Goal: Find contact information: Find contact information

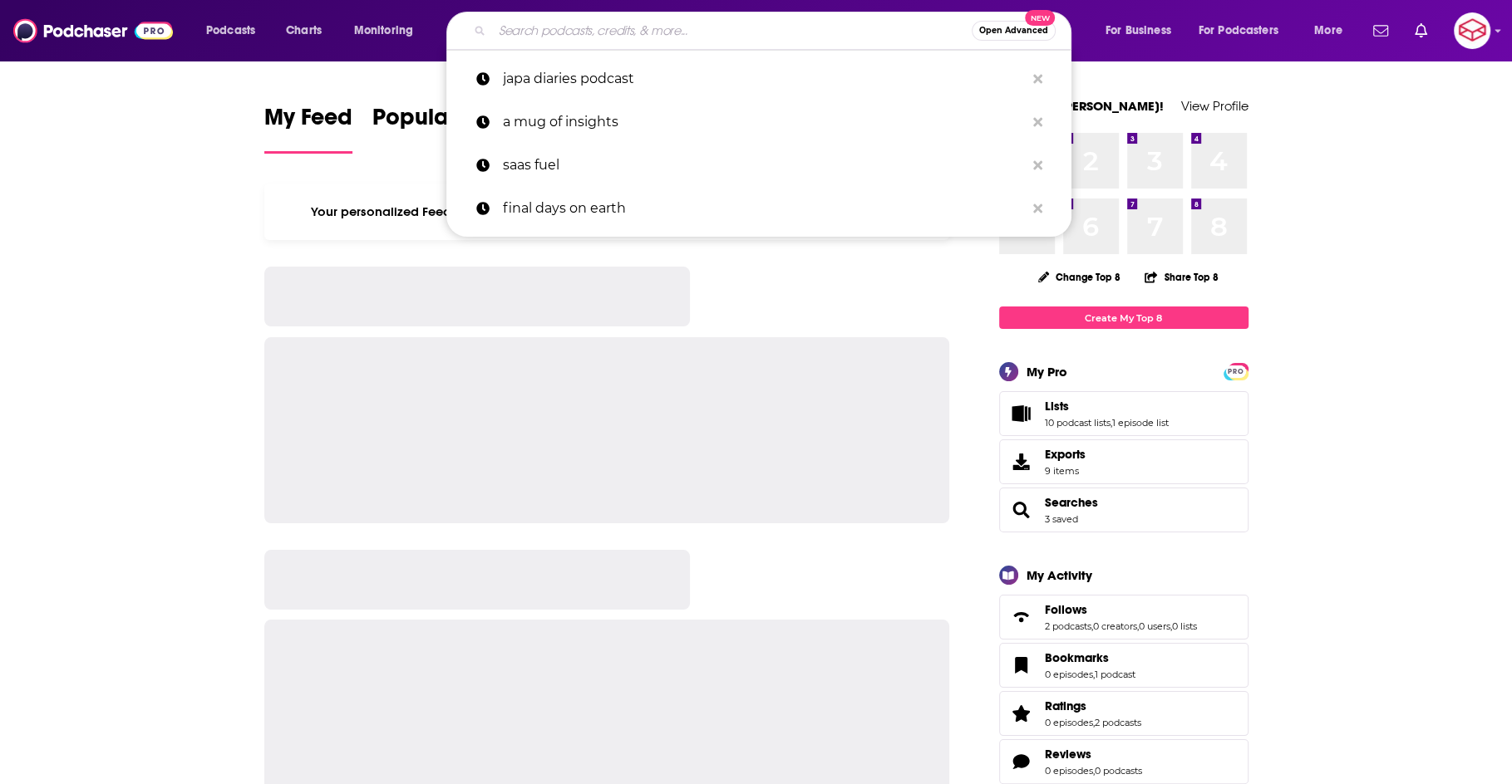
click at [756, 35] on input "Search podcasts, credits, & more..." at bounding box center [732, 31] width 480 height 27
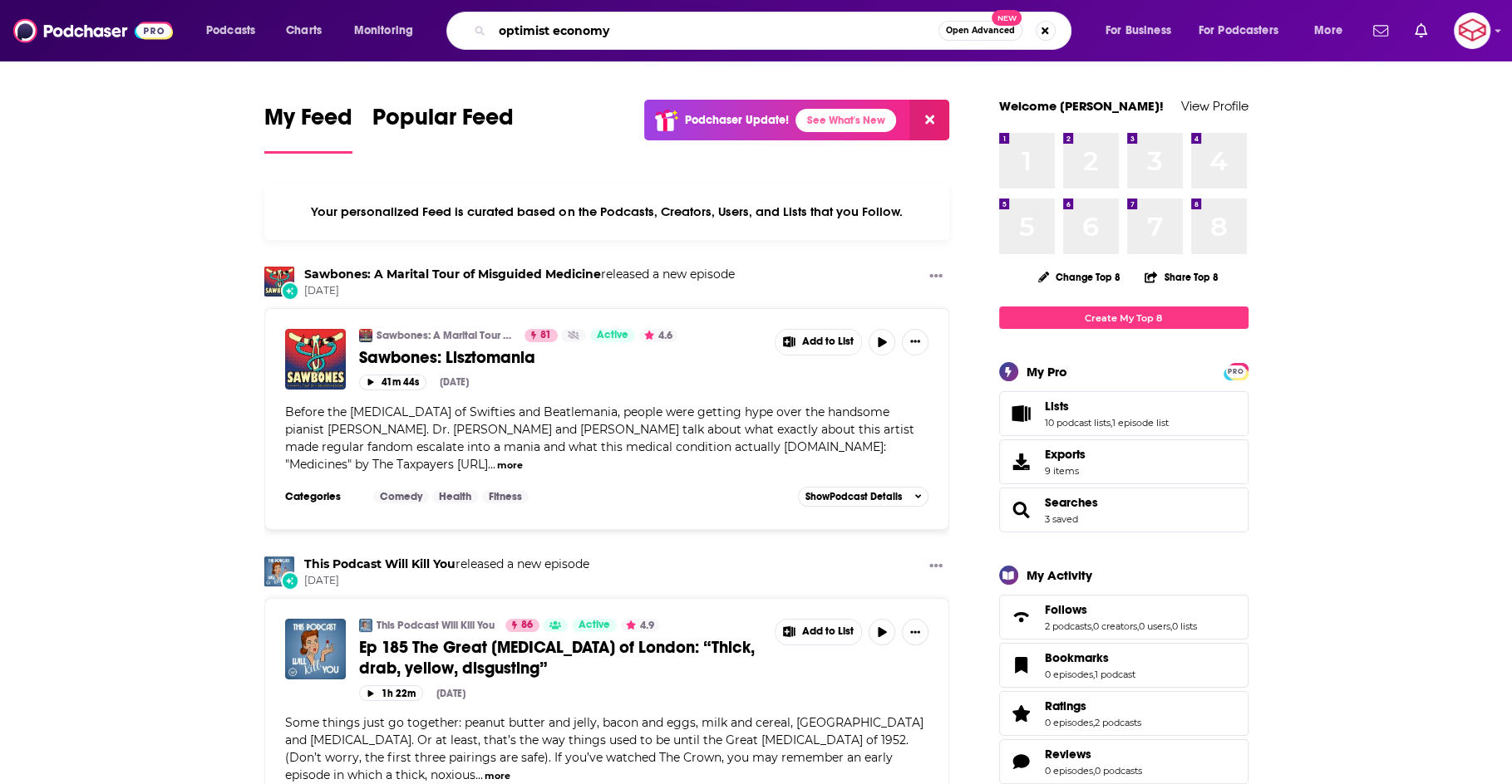
type input "optimist economy"
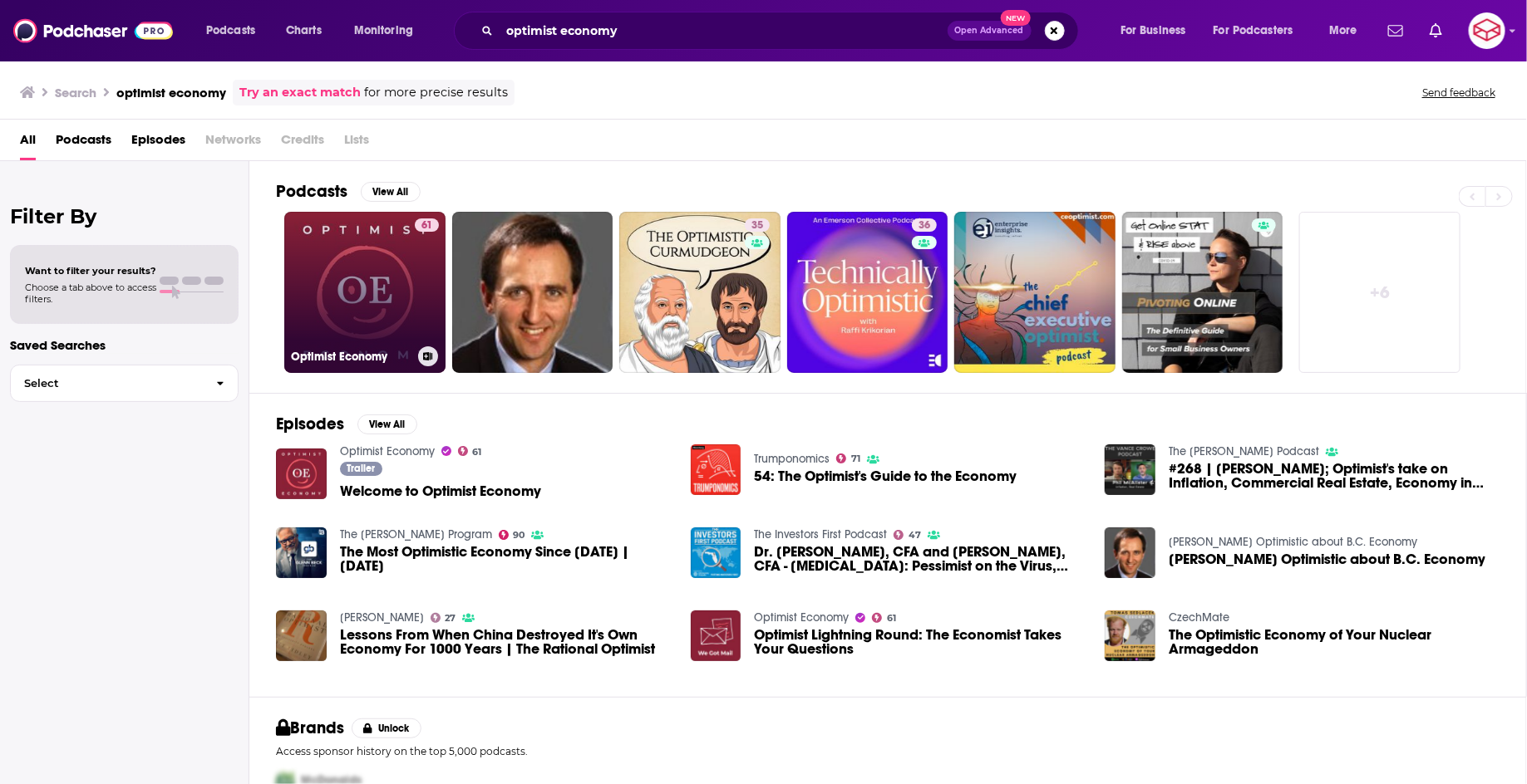
click at [374, 254] on link "61 Optimist Economy" at bounding box center [365, 292] width 161 height 161
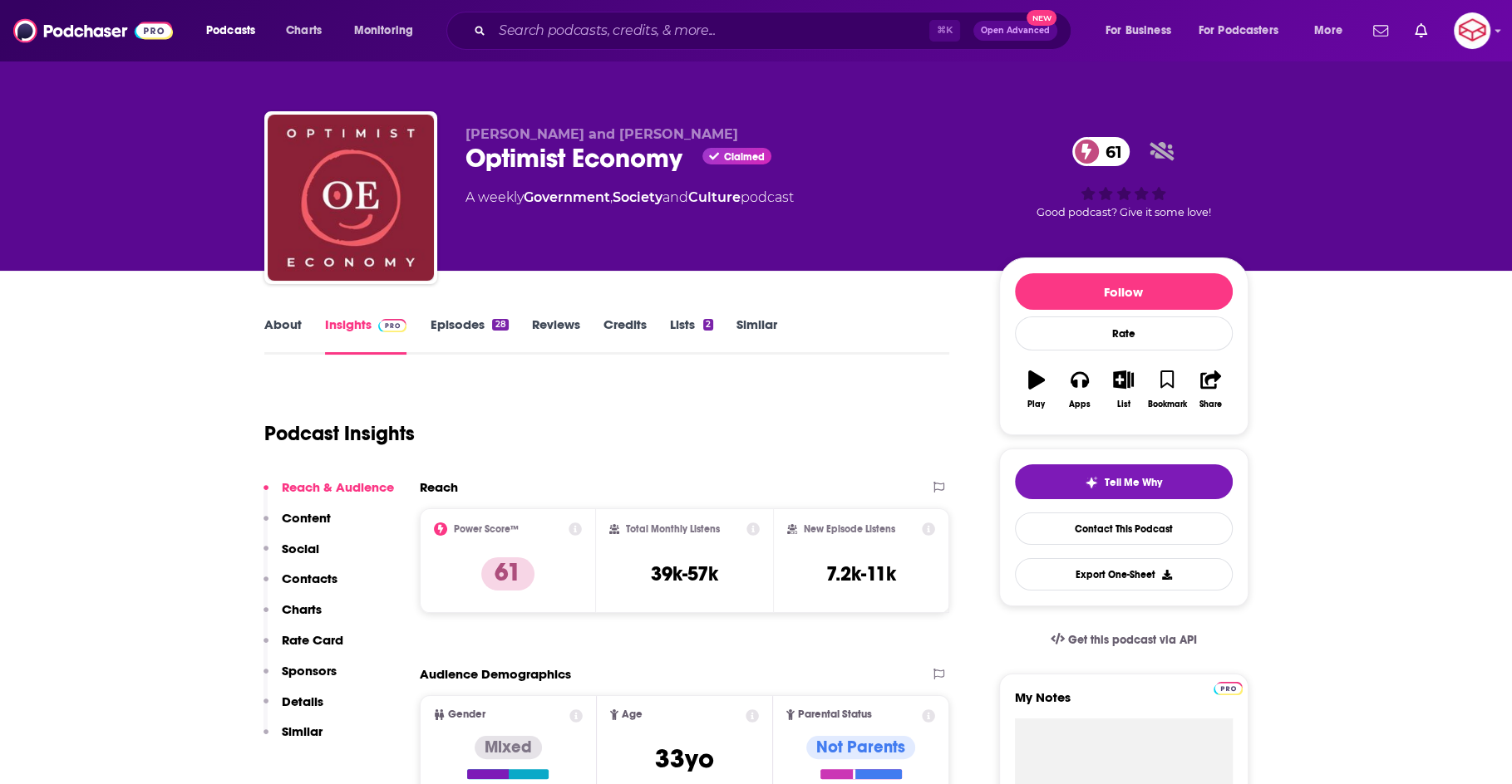
click at [291, 347] on link "About" at bounding box center [283, 335] width 37 height 38
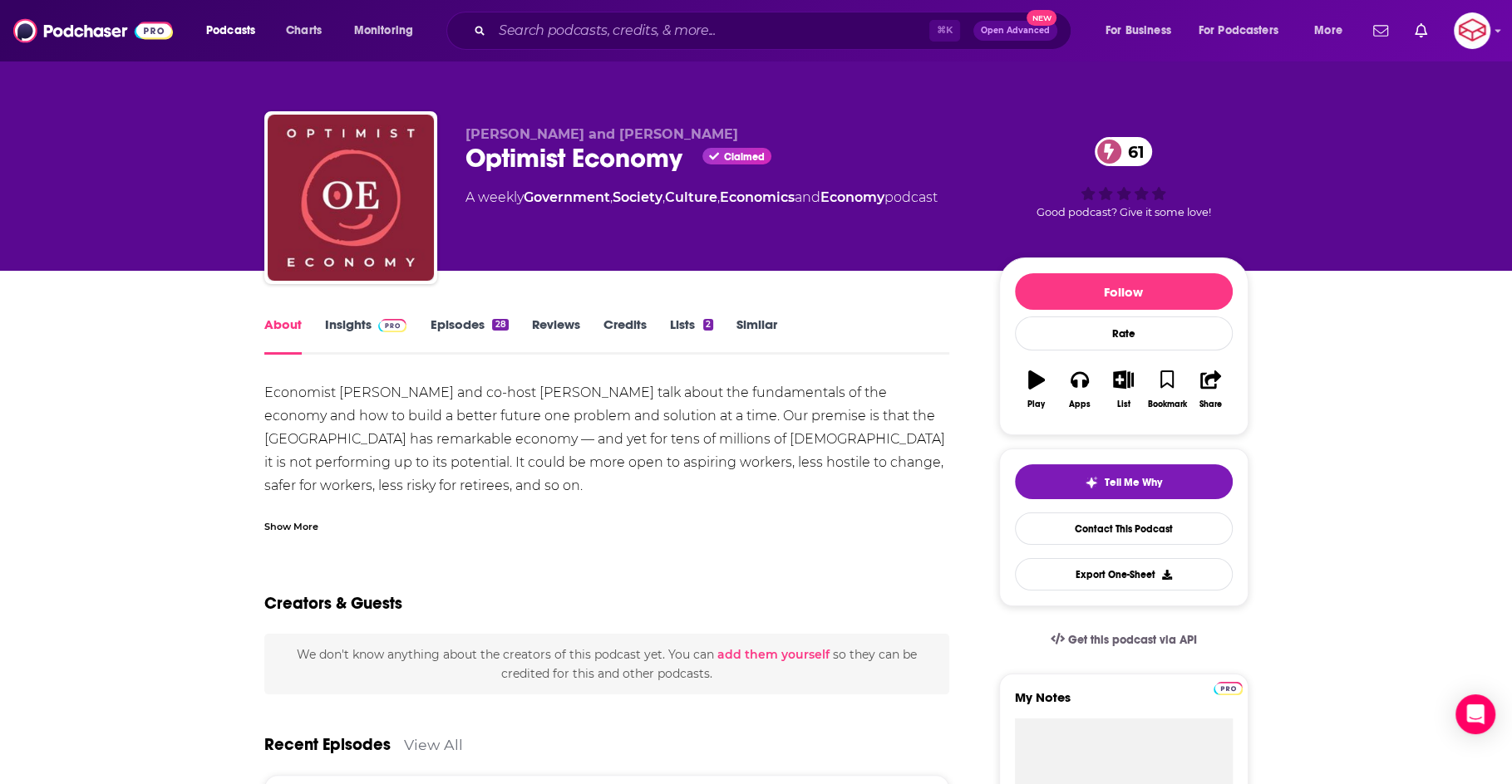
click at [390, 322] on img at bounding box center [392, 326] width 29 height 13
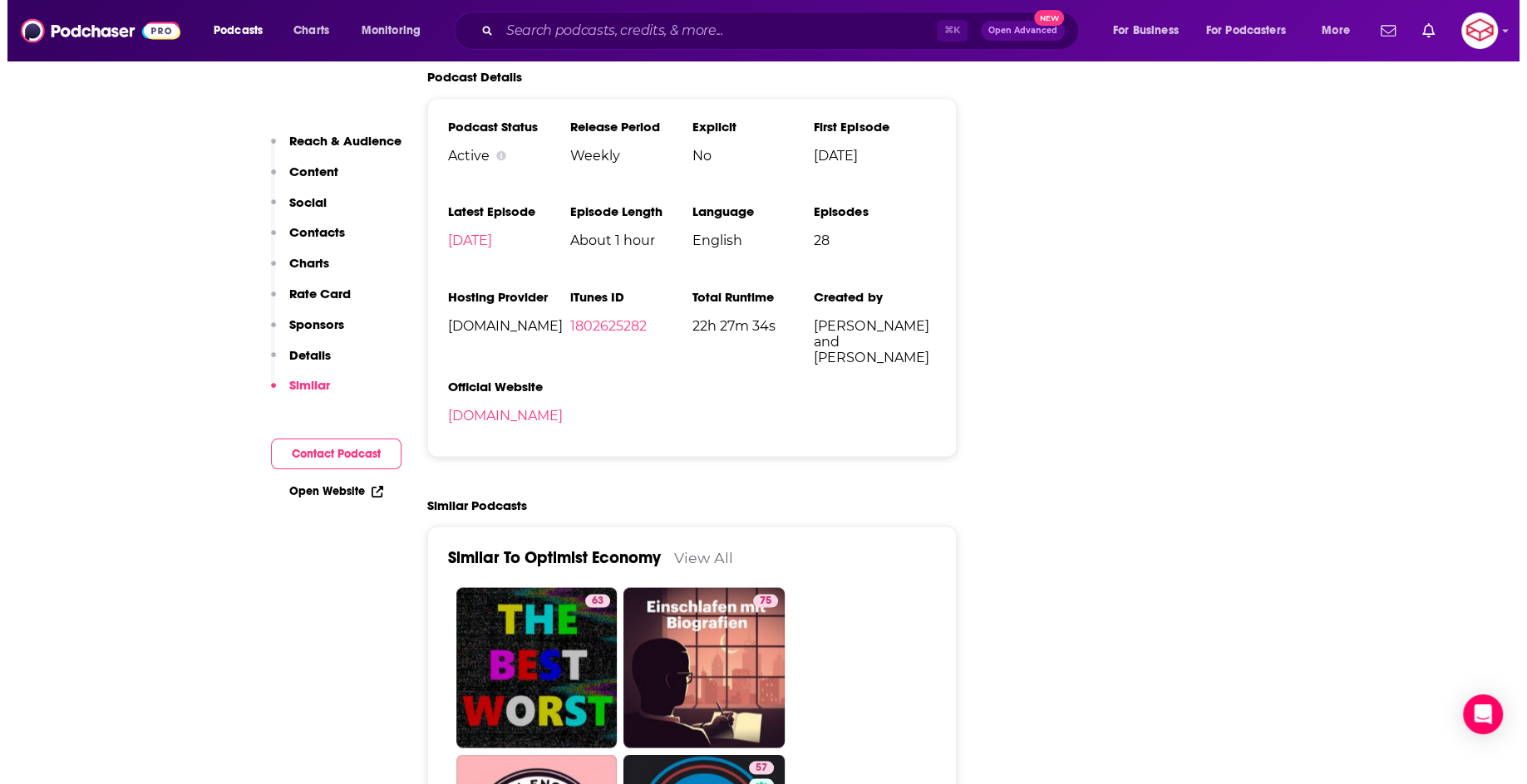
scroll to position [2717, 0]
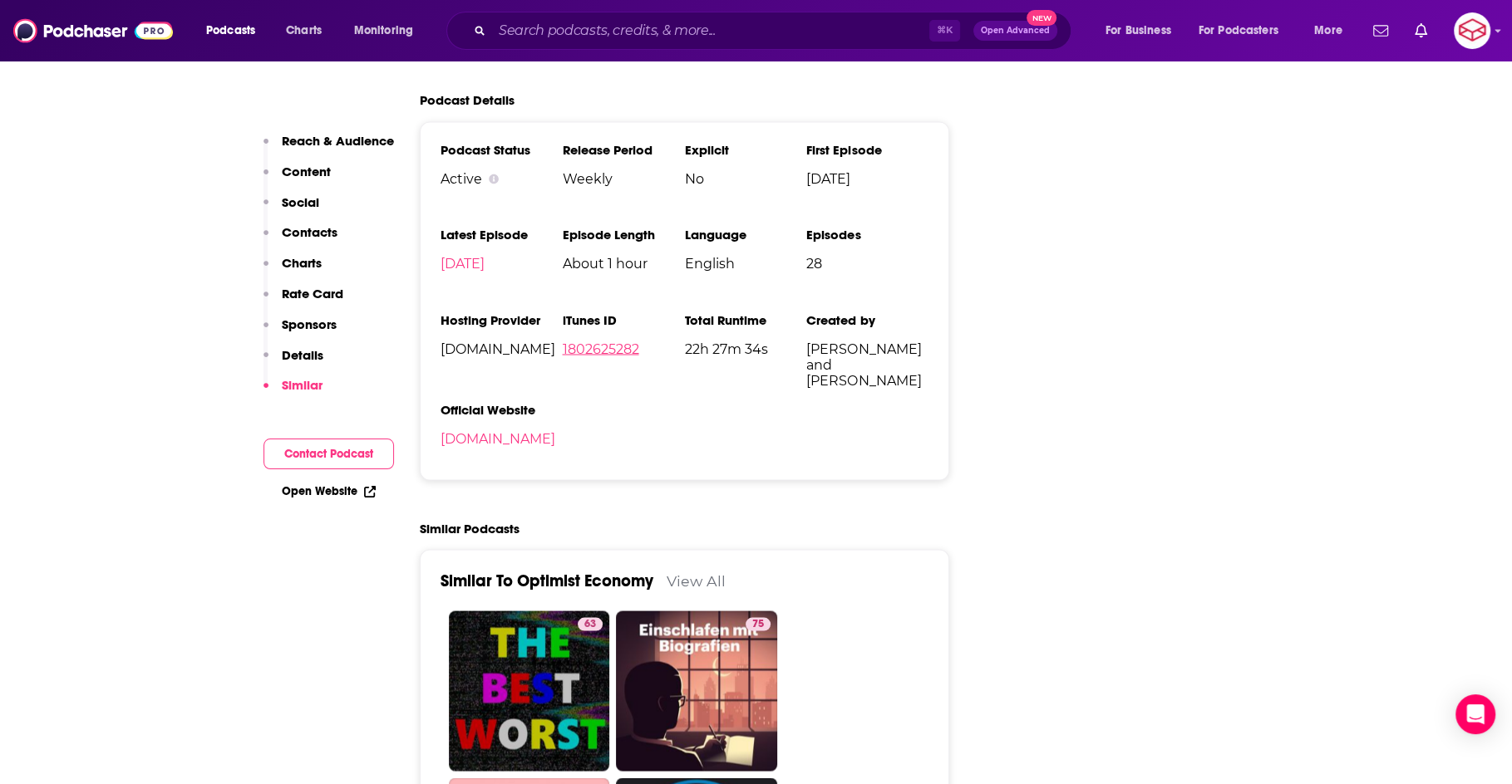
click at [622, 341] on link "1802625282" at bounding box center [600, 349] width 76 height 16
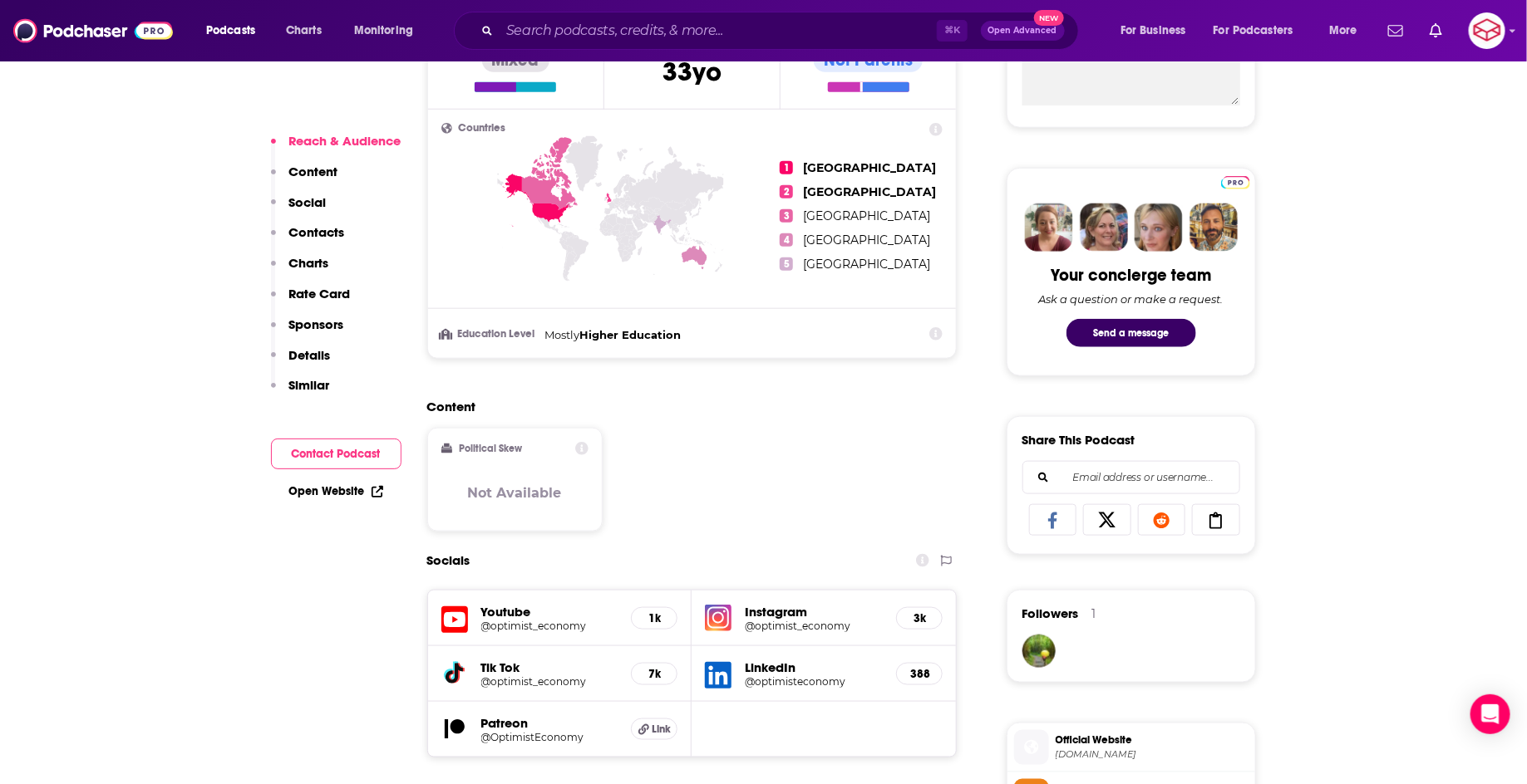
scroll to position [887, 0]
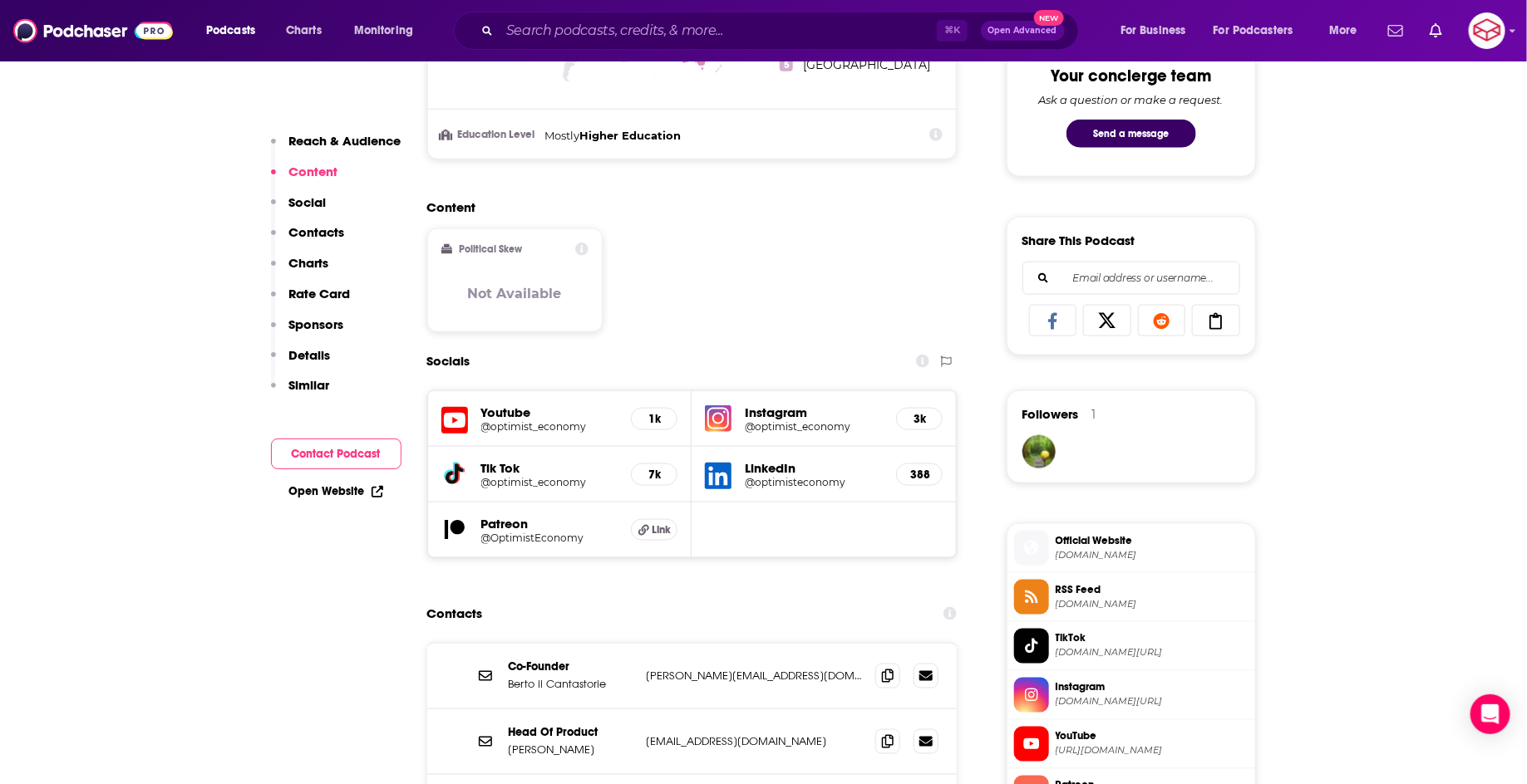
click at [653, 413] on h5 "1k" at bounding box center [654, 419] width 19 height 14
click at [497, 412] on h5 "Youtube" at bounding box center [550, 412] width 137 height 16
click at [448, 418] on icon at bounding box center [455, 420] width 27 height 31
click at [921, 416] on h5 "3k" at bounding box center [919, 419] width 19 height 14
click at [778, 412] on h5 "Instagram" at bounding box center [814, 412] width 138 height 16
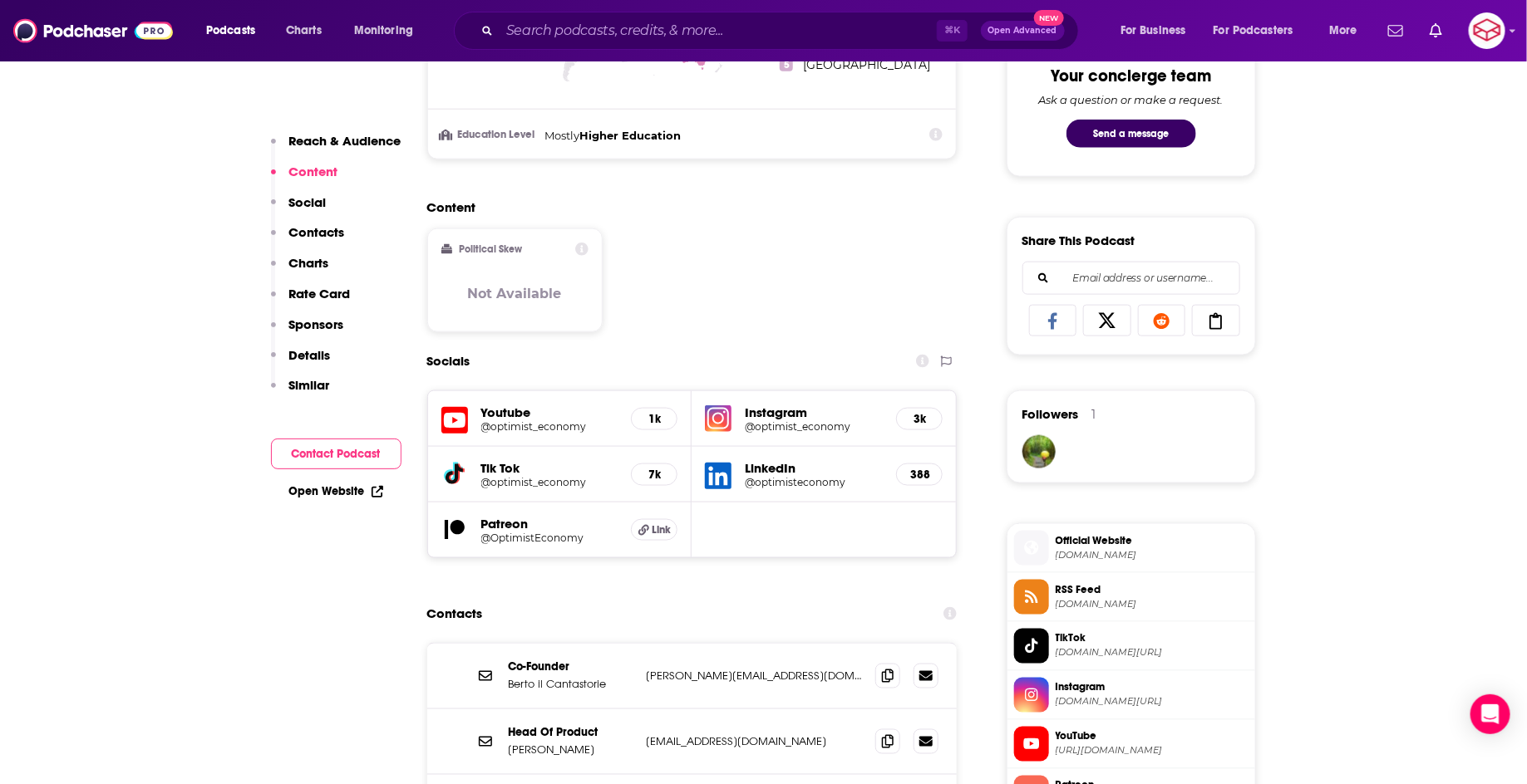
click at [783, 421] on h5 "@optimist_economy" at bounding box center [814, 427] width 138 height 12
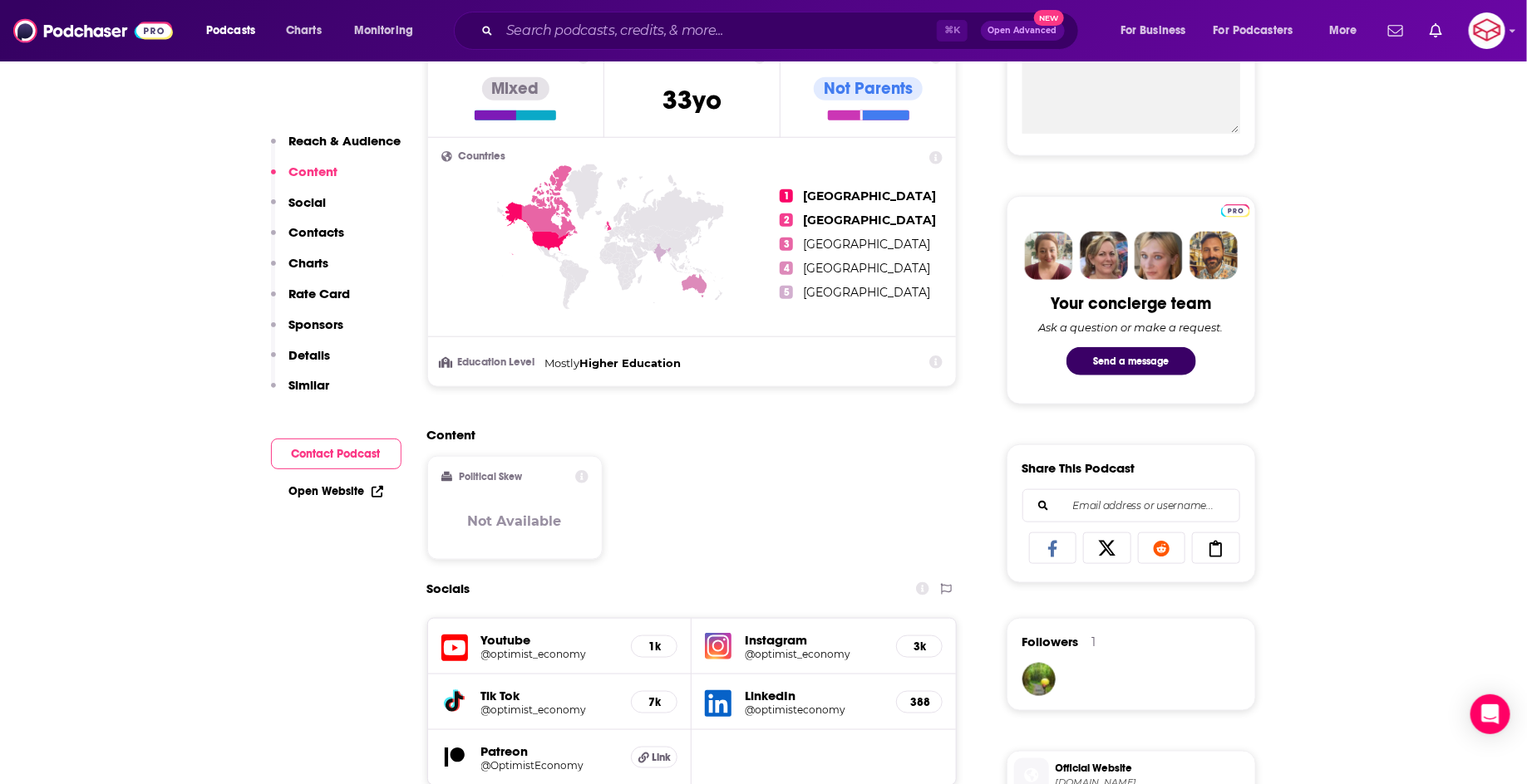
scroll to position [0, 0]
